Goal: Task Accomplishment & Management: Manage account settings

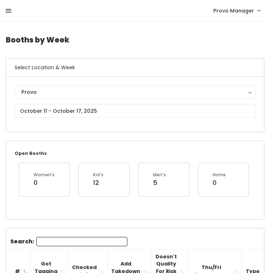
click at [10, 10] on icon at bounding box center [9, 11] width 6 height 6
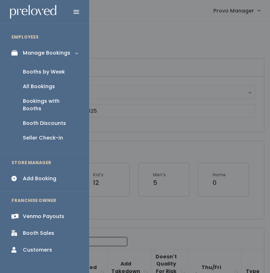
click at [45, 119] on div "Booth Discounts" at bounding box center [44, 122] width 43 height 7
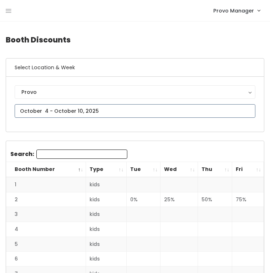
click at [101, 113] on input "text" at bounding box center [135, 111] width 240 height 14
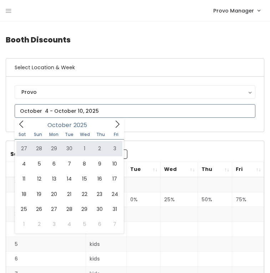
type input "[DATE] to [DATE]"
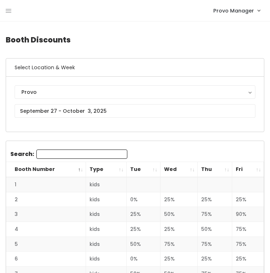
click at [191, 166] on th "Wed" at bounding box center [178, 169] width 37 height 15
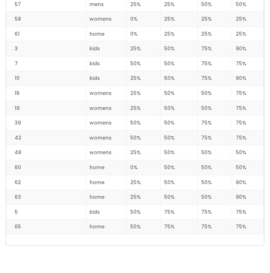
scroll to position [921, 0]
